Goal: Task Accomplishment & Management: Manage account settings

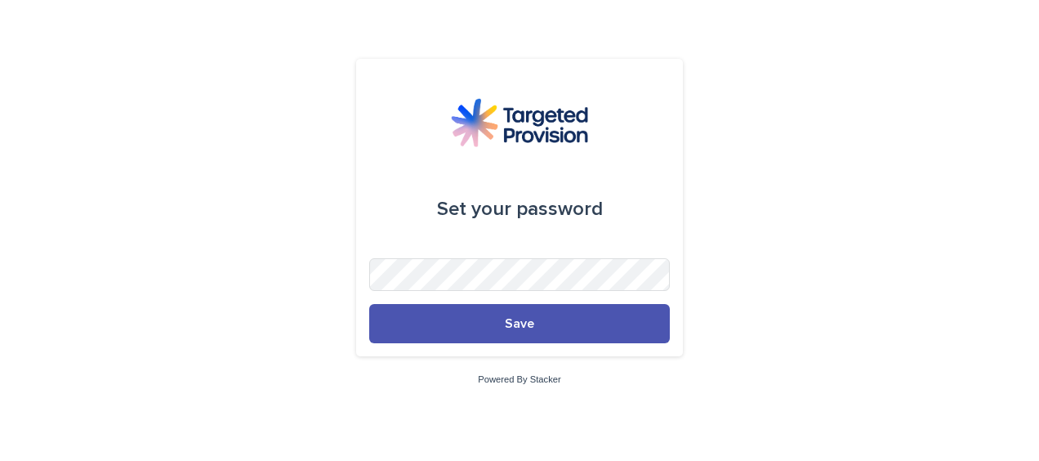
click at [759, 268] on div "Set your password Save Powered By Stacker" at bounding box center [519, 230] width 1039 height 461
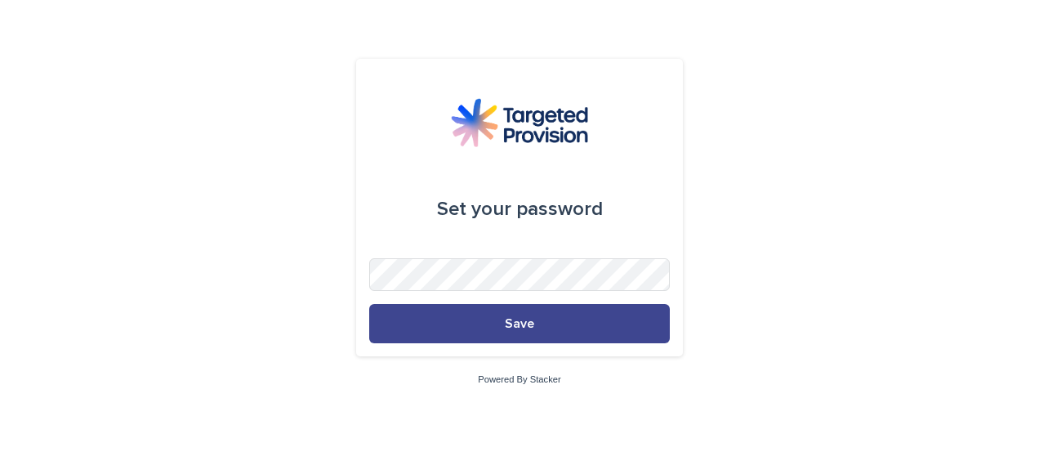
click at [526, 320] on span "Save" at bounding box center [519, 323] width 29 height 13
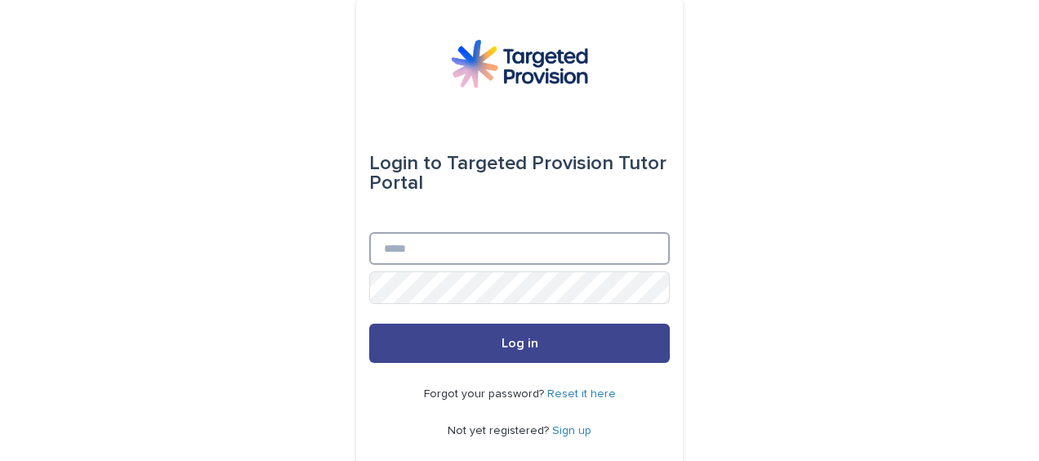
type input "**********"
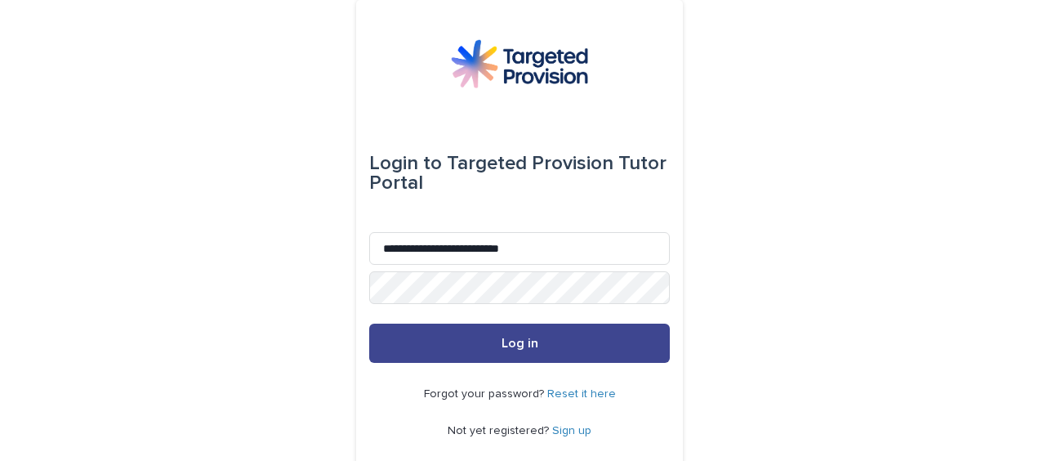
click at [514, 345] on span "Log in" at bounding box center [519, 342] width 37 height 13
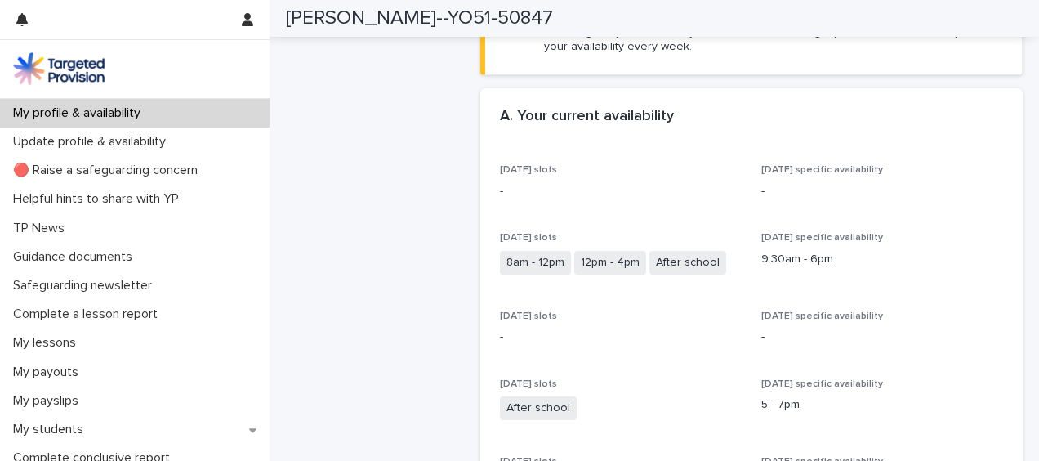
scroll to position [463, 0]
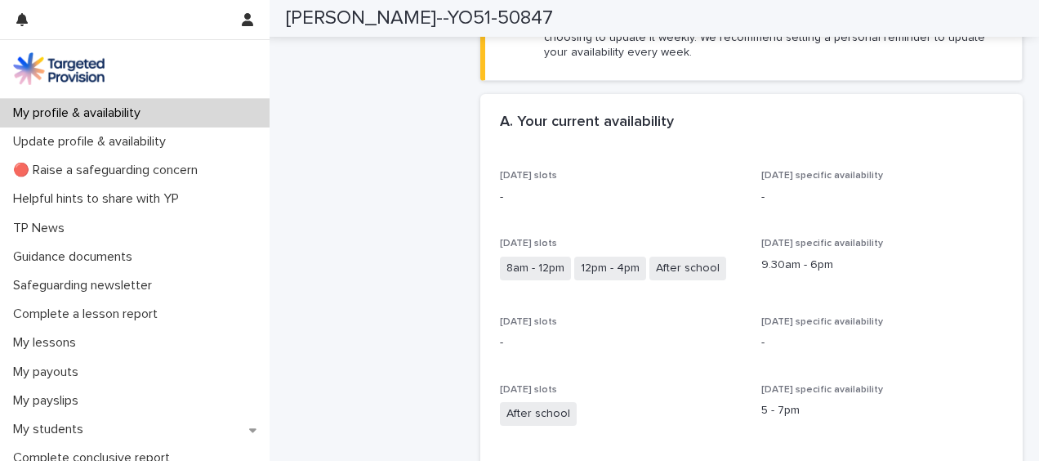
click at [683, 263] on span "After school" at bounding box center [687, 268] width 77 height 24
click at [910, 109] on div "A. Your current availability •••" at bounding box center [751, 132] width 543 height 77
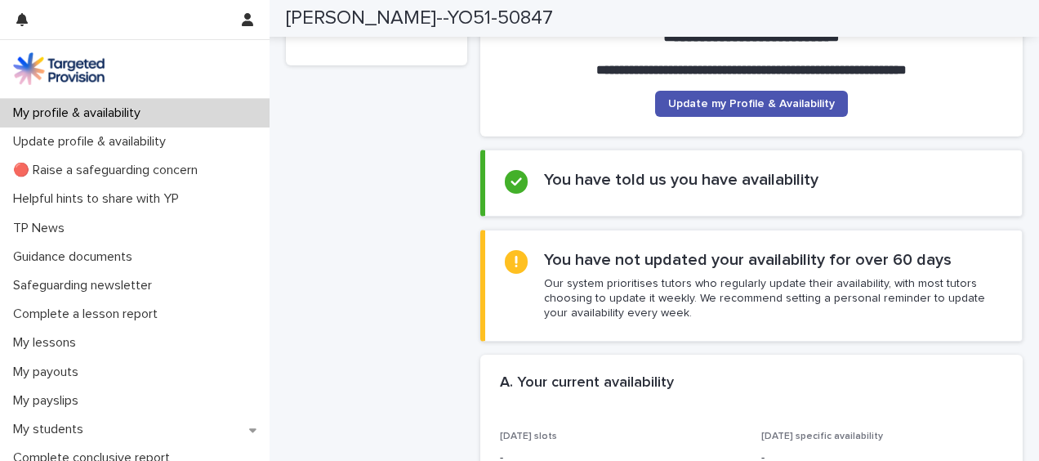
scroll to position [202, 0]
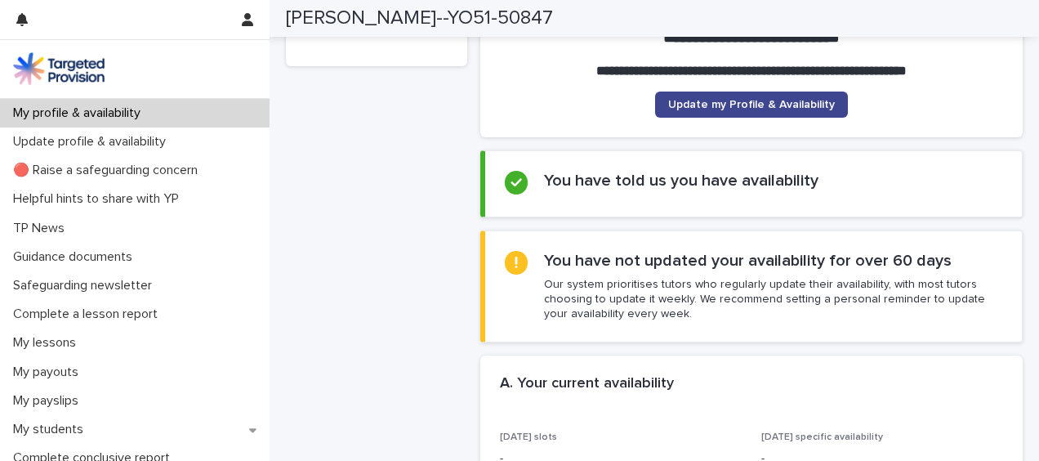
click at [763, 105] on span "Update my Profile & Availability" at bounding box center [751, 104] width 167 height 11
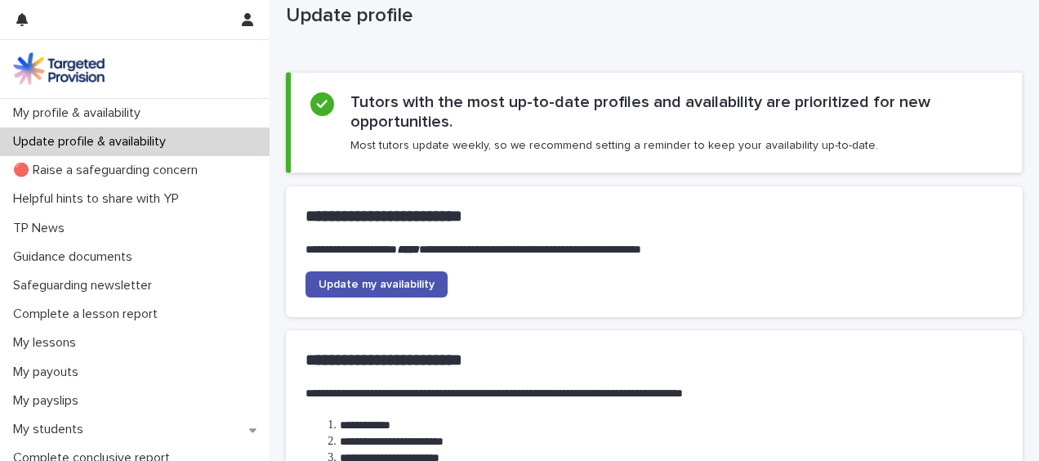
scroll to position [63, 0]
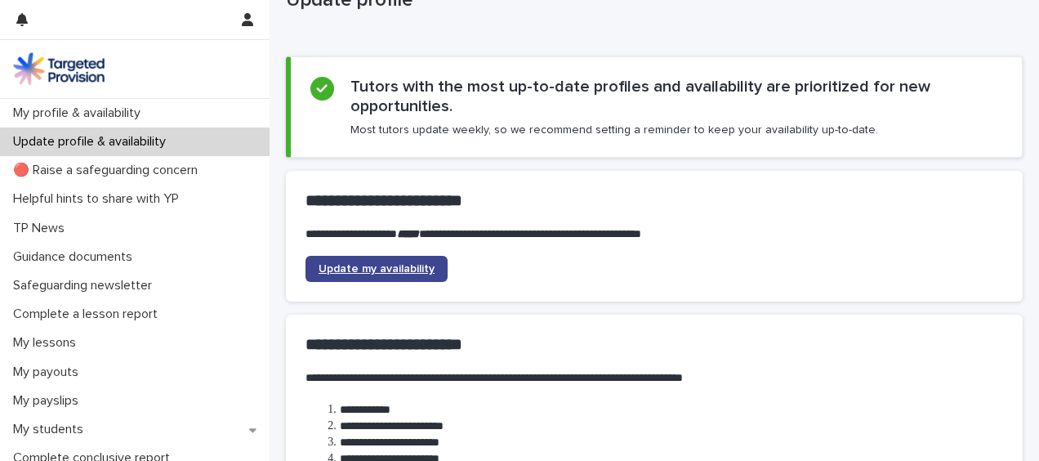
click at [393, 272] on span "Update my availability" at bounding box center [376, 268] width 116 height 11
